Goal: Find specific page/section: Find specific page/section

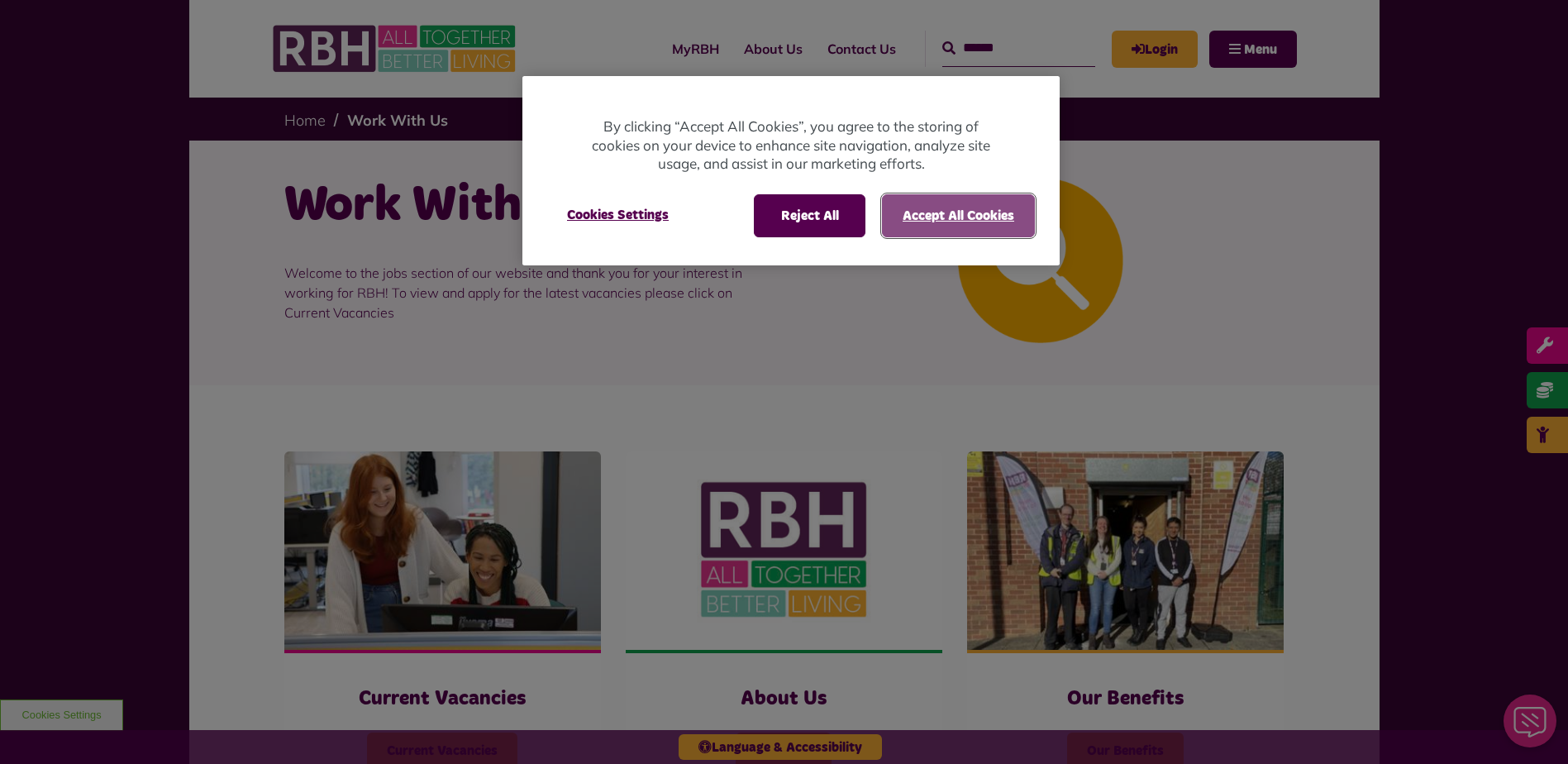
click at [952, 222] on button "Accept All Cookies" at bounding box center [958, 216] width 152 height 43
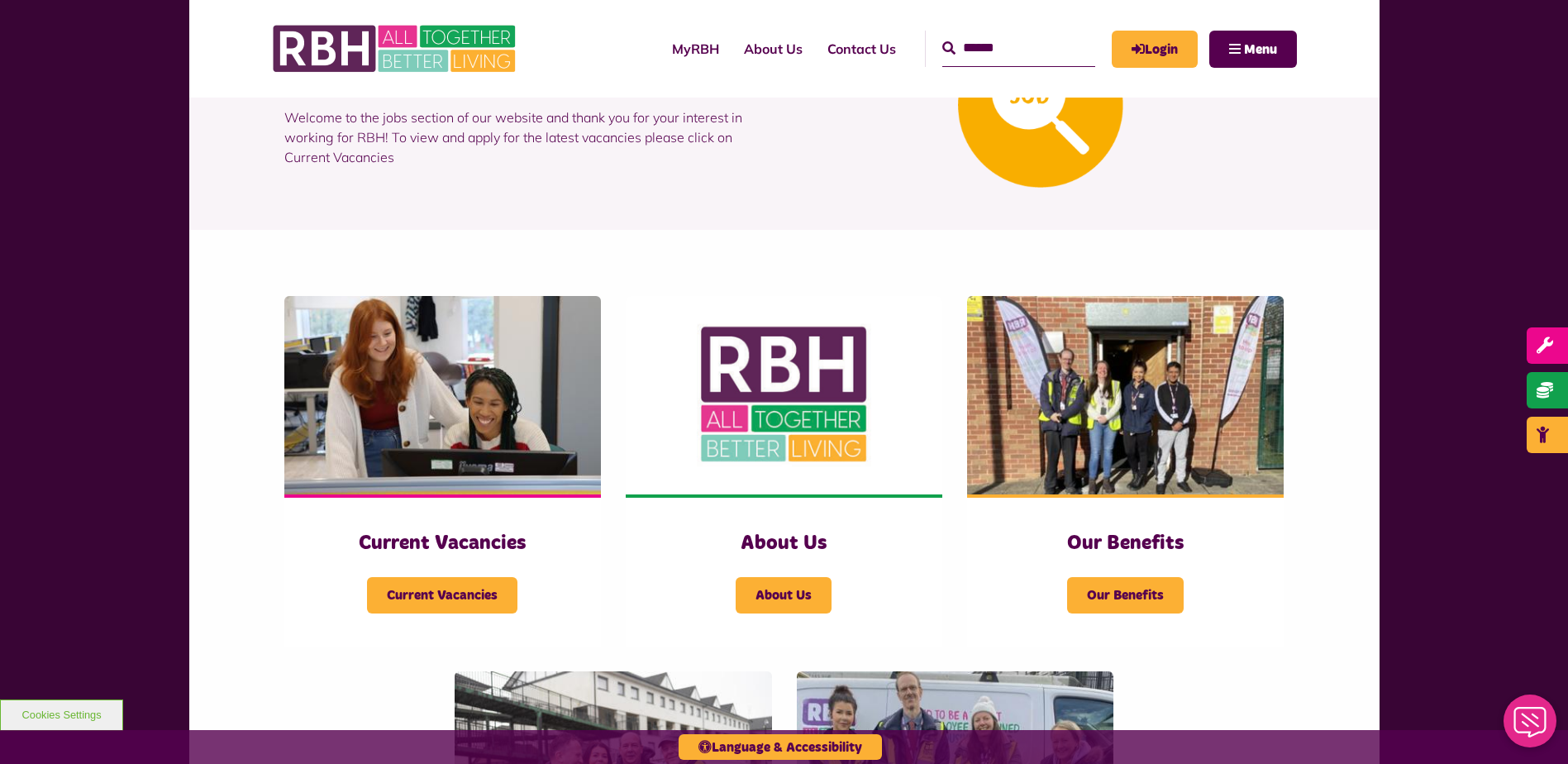
scroll to position [165, 0]
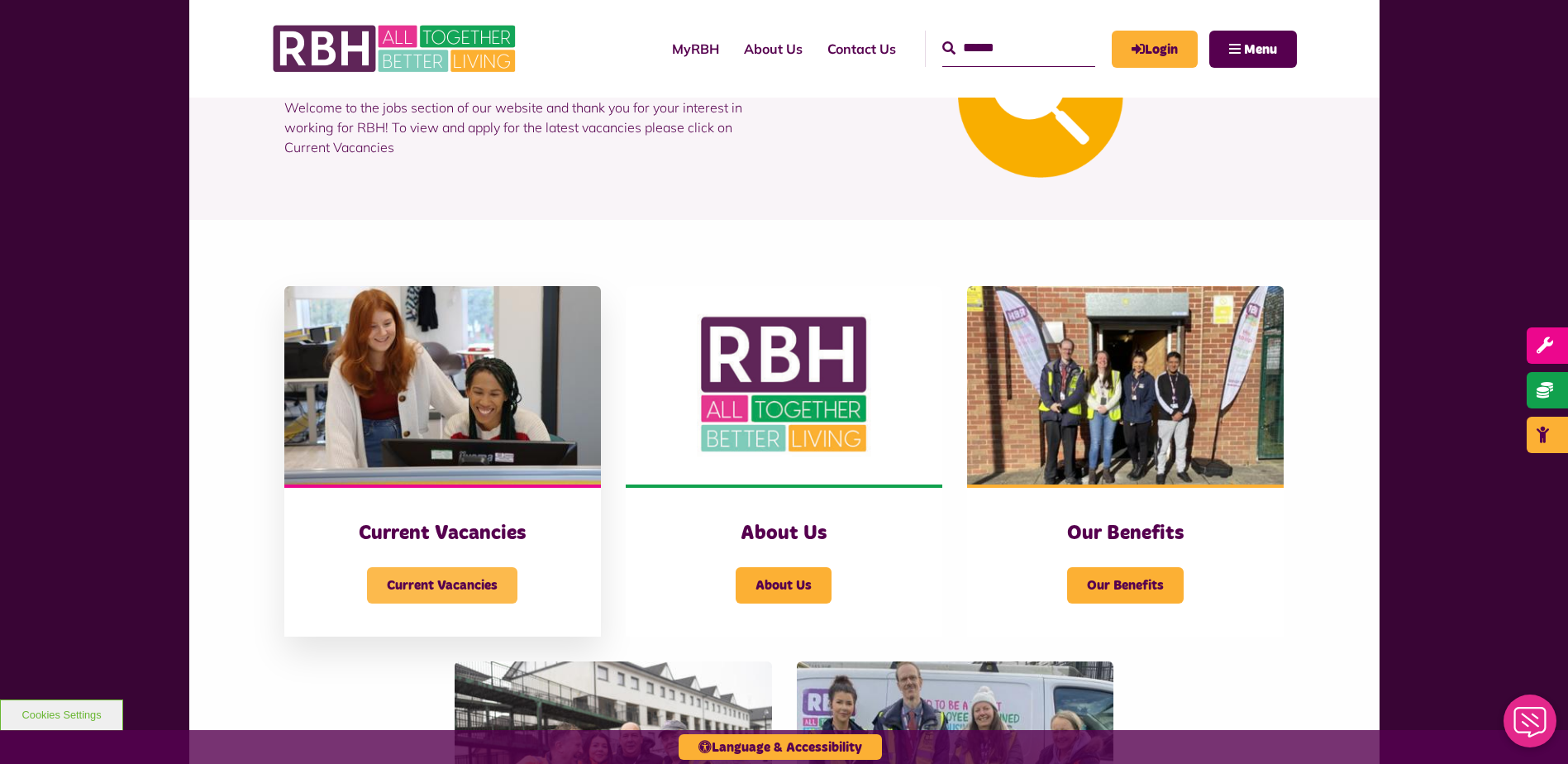
click at [447, 580] on span "Current Vacancies" at bounding box center [442, 585] width 151 height 36
